Goal: Task Accomplishment & Management: Manage account settings

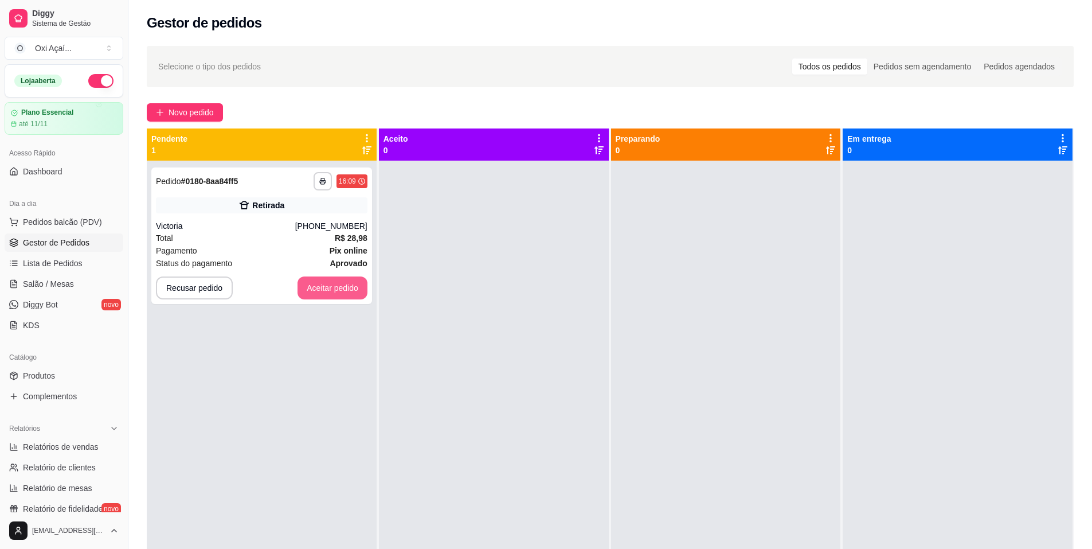
click at [347, 292] on button "Aceitar pedido" at bounding box center [333, 287] width 70 height 23
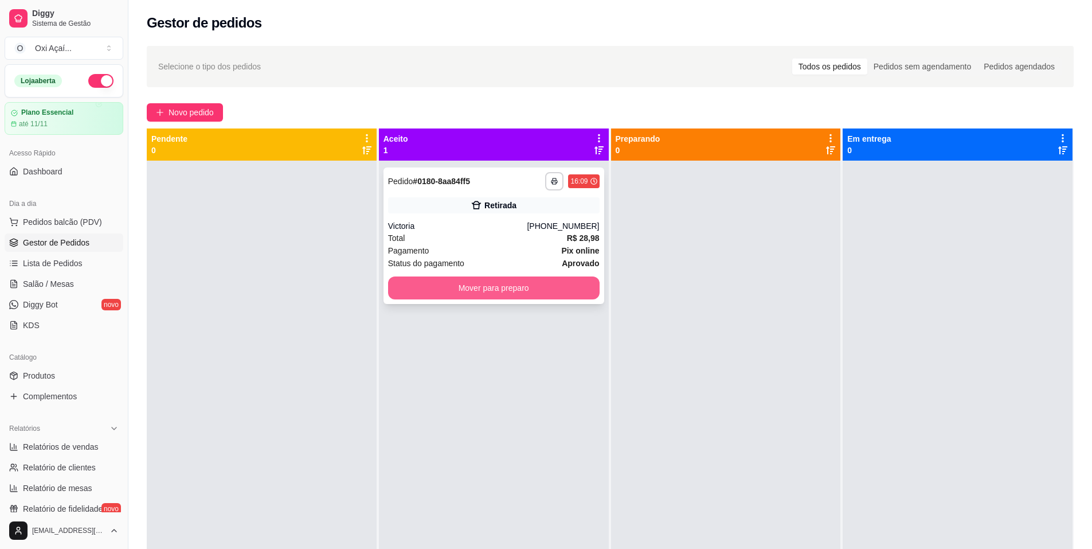
click at [449, 294] on button "Mover para preparo" at bounding box center [494, 287] width 212 height 23
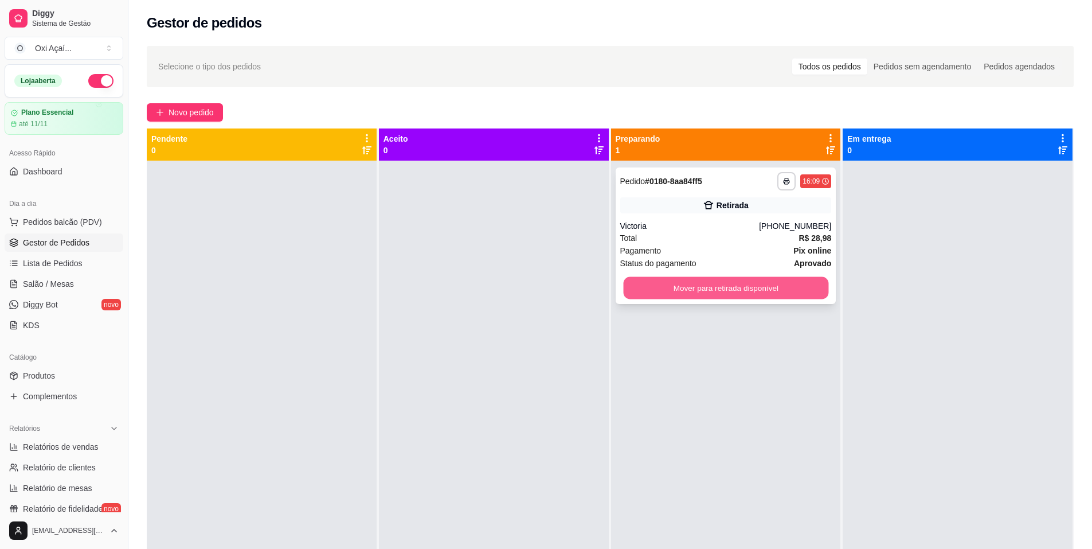
click at [702, 287] on button "Mover para retirada disponível" at bounding box center [725, 288] width 205 height 22
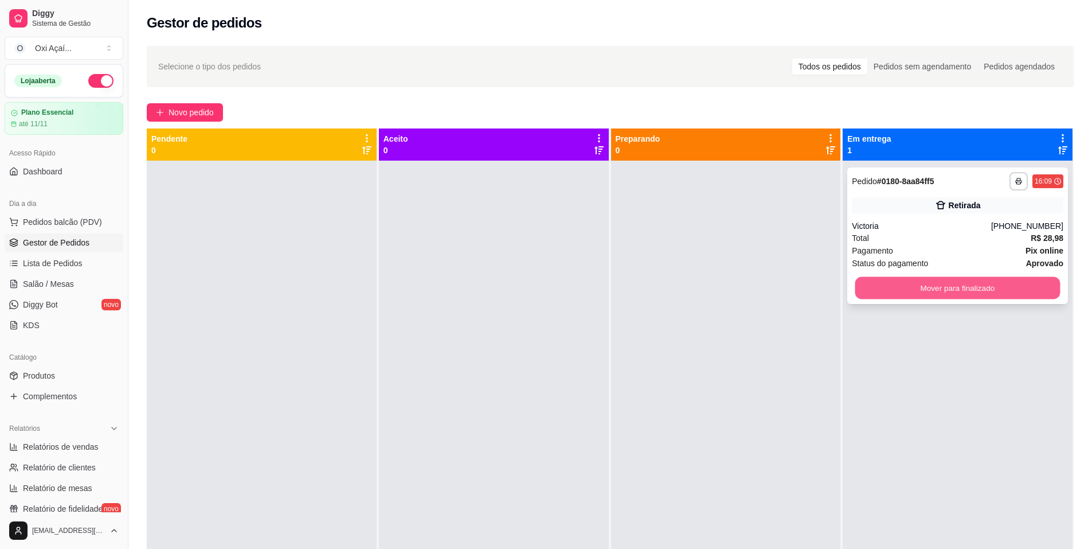
click at [907, 286] on button "Mover para finalizado" at bounding box center [957, 288] width 205 height 22
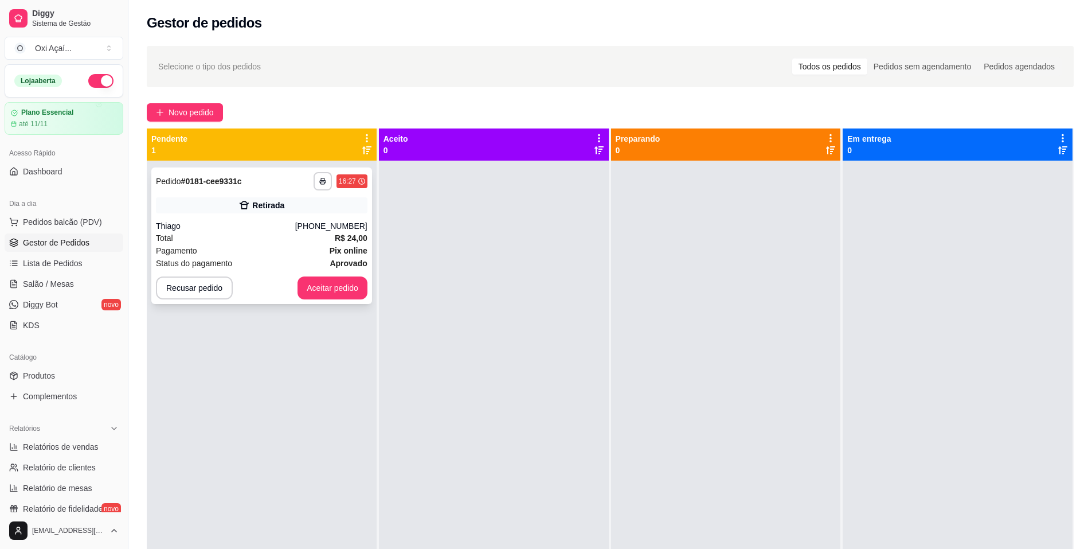
click at [296, 246] on div "Pagamento Pix online" at bounding box center [262, 250] width 212 height 13
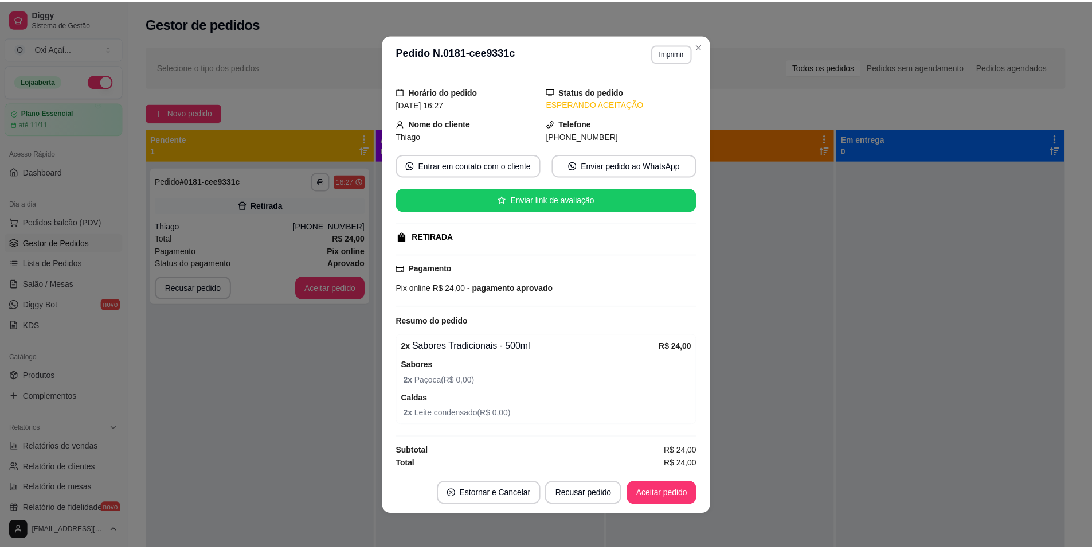
scroll to position [30, 0]
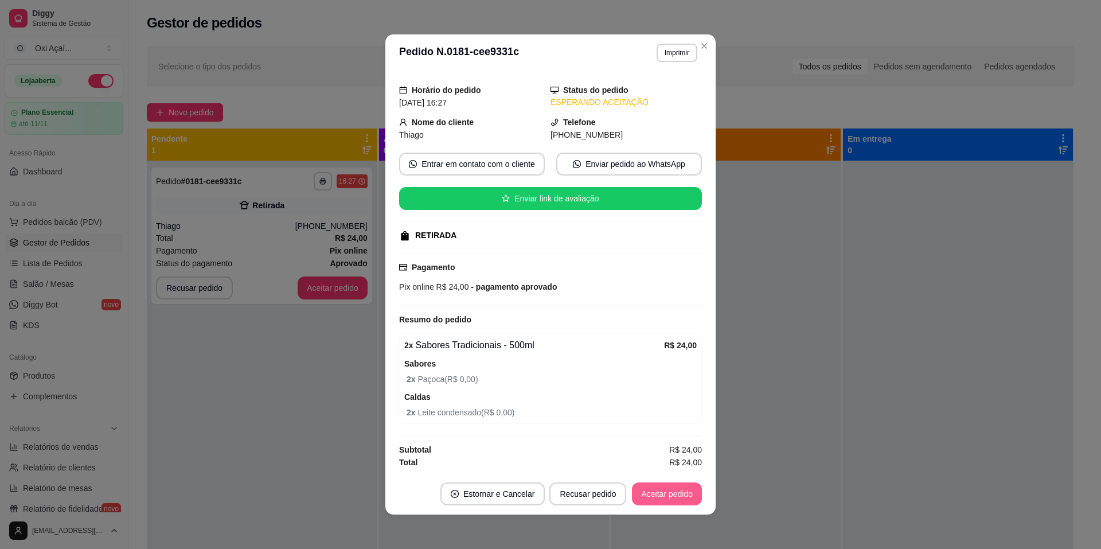
click at [655, 493] on button "Aceitar pedido" at bounding box center [667, 493] width 70 height 23
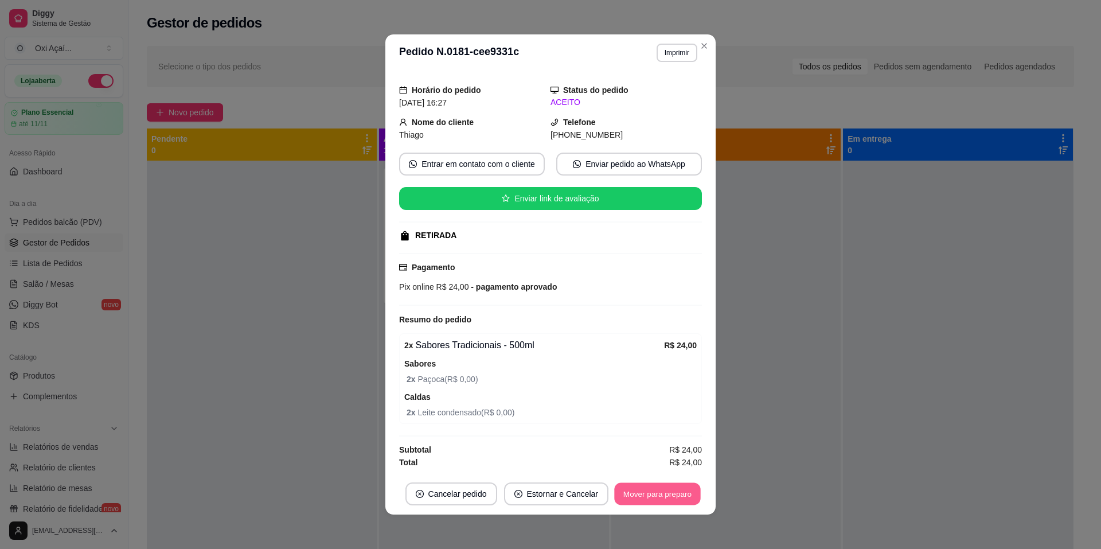
click at [682, 501] on button "Mover para preparo" at bounding box center [657, 494] width 86 height 22
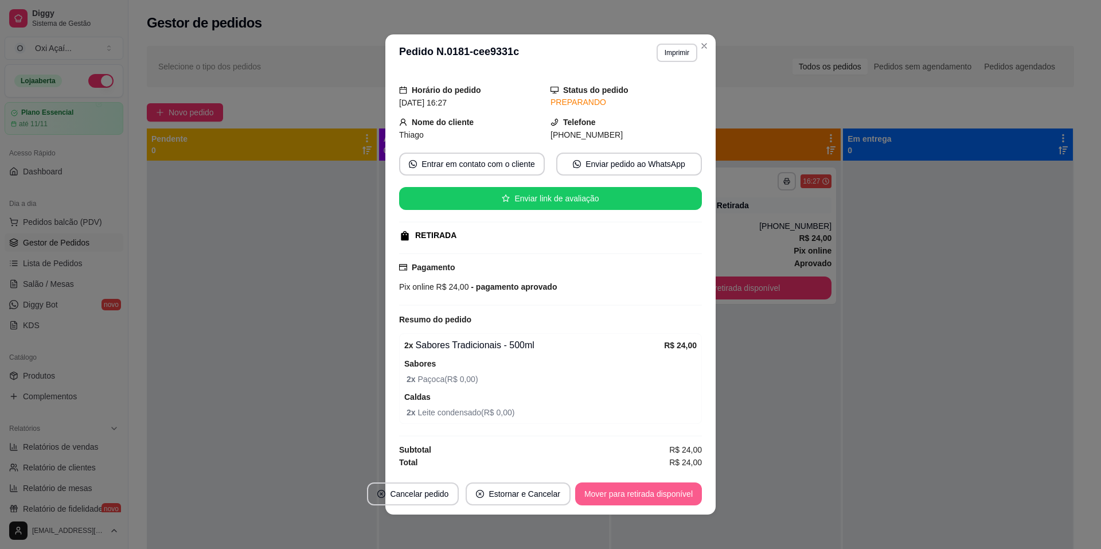
click at [682, 501] on button "Mover para retirada disponível" at bounding box center [638, 493] width 127 height 23
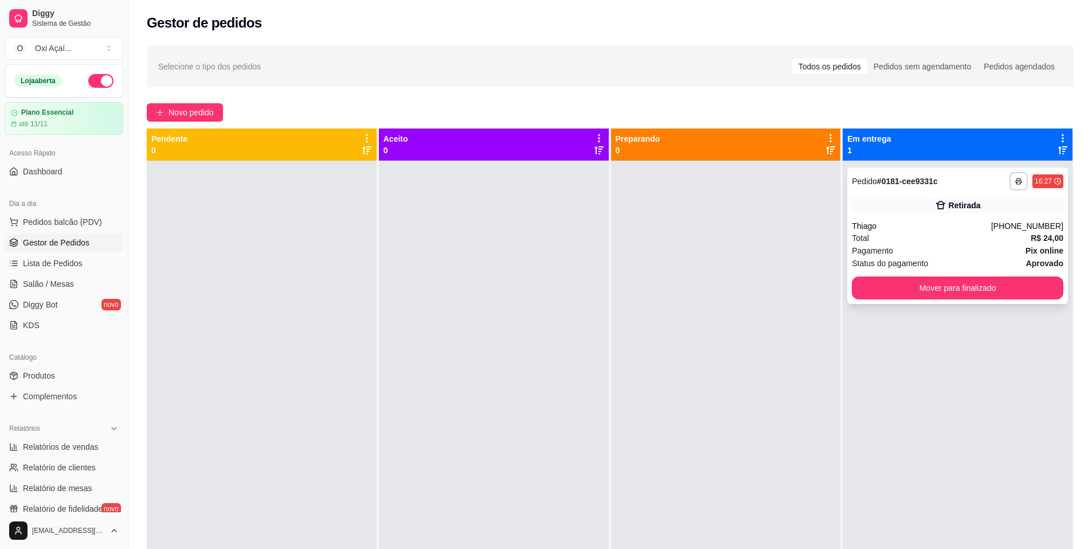
click at [899, 273] on div "**********" at bounding box center [957, 235] width 221 height 136
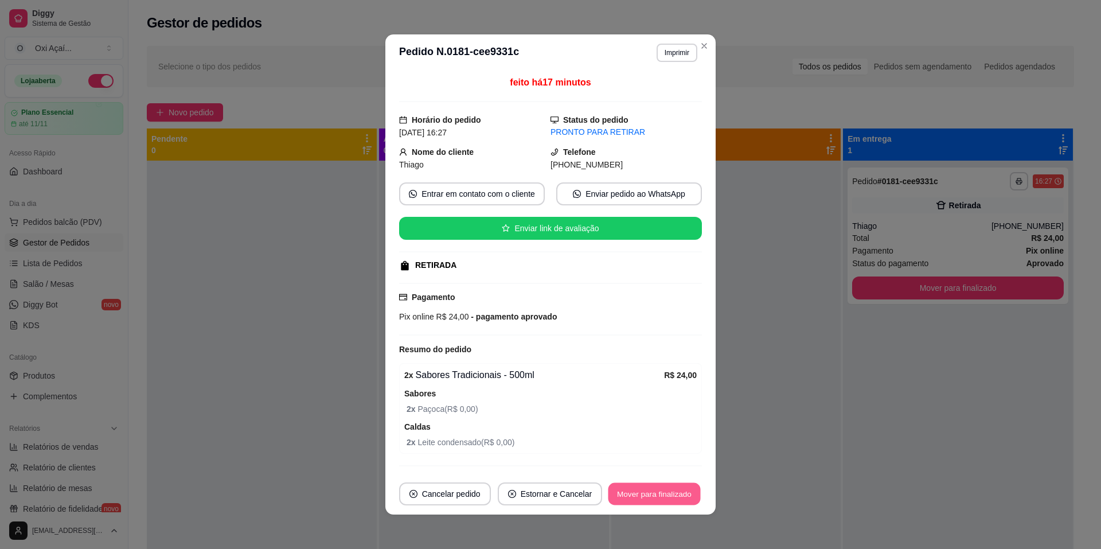
click at [629, 498] on button "Mover para finalizado" at bounding box center [654, 494] width 92 height 22
